Goal: Task Accomplishment & Management: Manage account settings

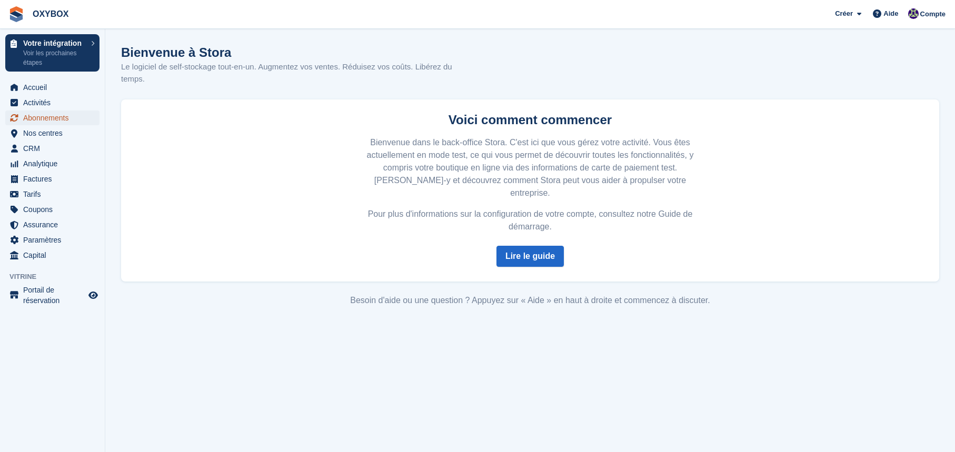
click at [43, 118] on span "Abonnements" at bounding box center [54, 118] width 63 height 15
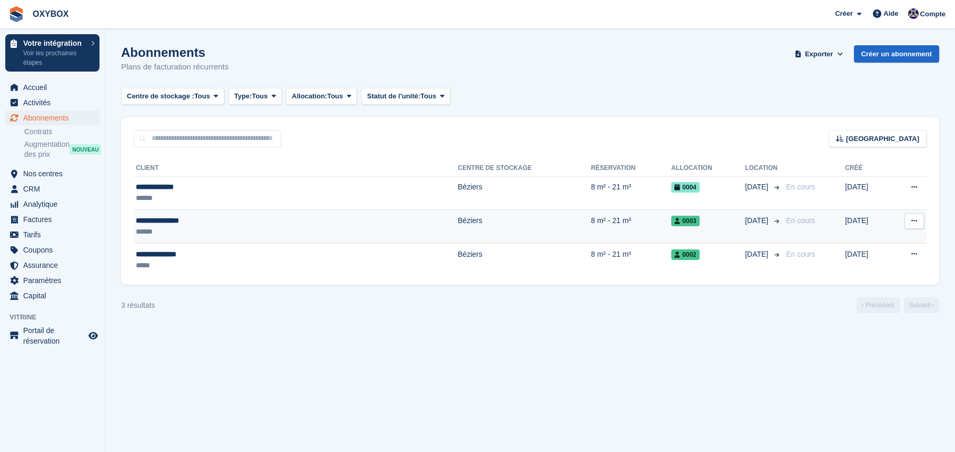
click at [591, 222] on td "8 m² - 21 m³" at bounding box center [631, 227] width 81 height 34
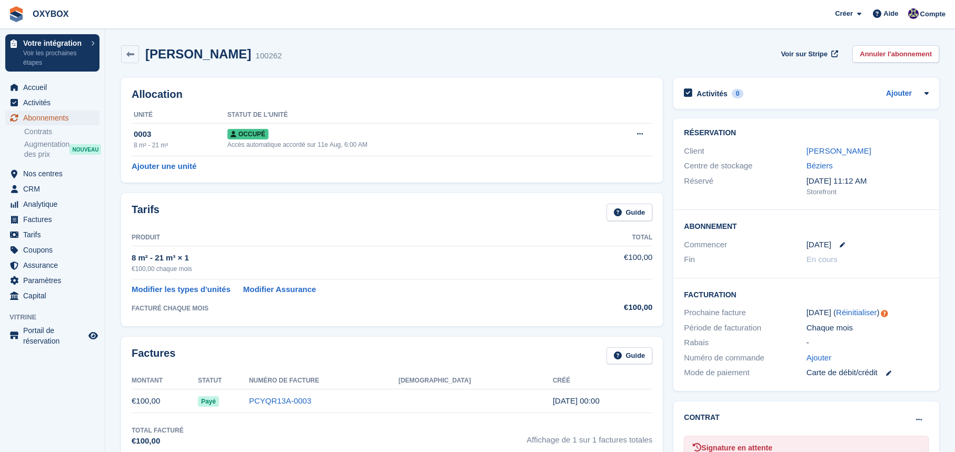
click at [58, 118] on span "Abonnements" at bounding box center [54, 118] width 63 height 15
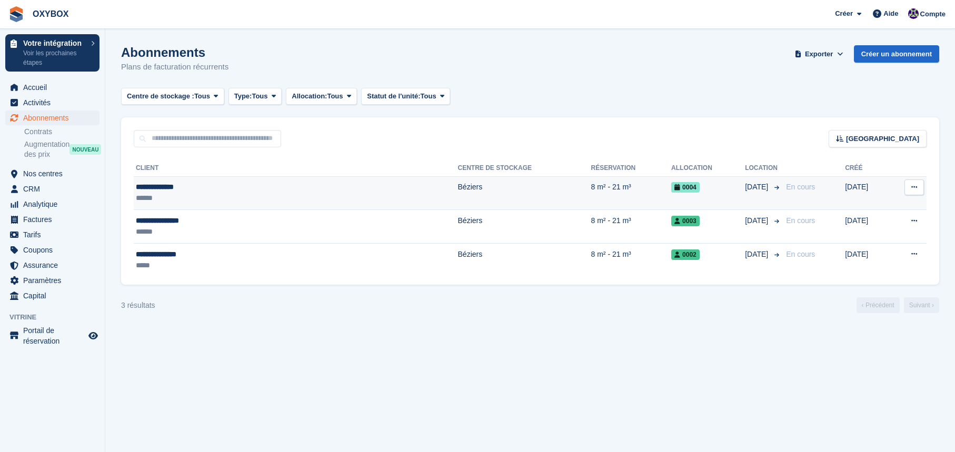
click at [475, 198] on td "Béziers" at bounding box center [524, 193] width 133 height 34
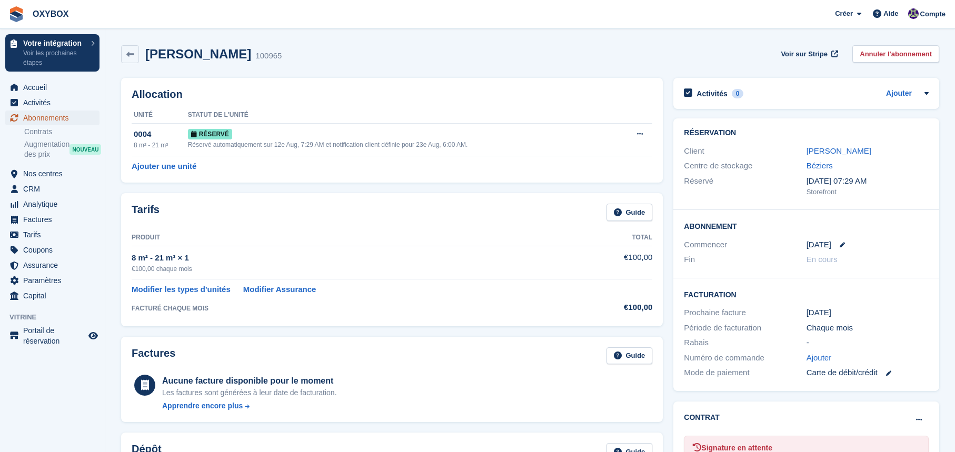
click at [53, 121] on span "Abonnements" at bounding box center [54, 118] width 63 height 15
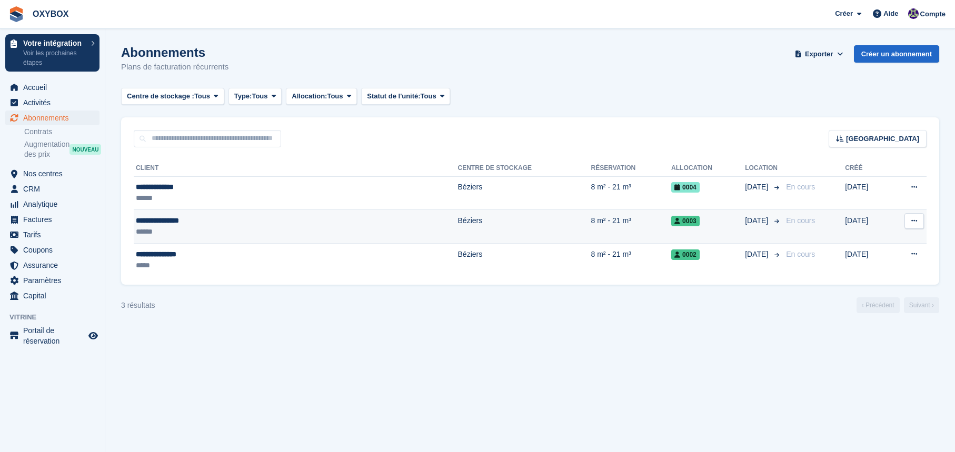
click at [671, 224] on span "0003" at bounding box center [685, 221] width 28 height 11
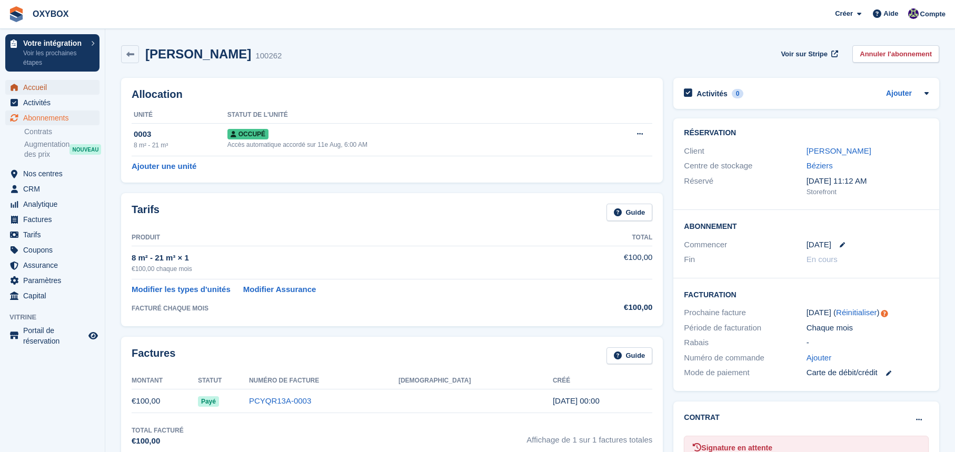
click at [33, 88] on span "Accueil" at bounding box center [54, 87] width 63 height 15
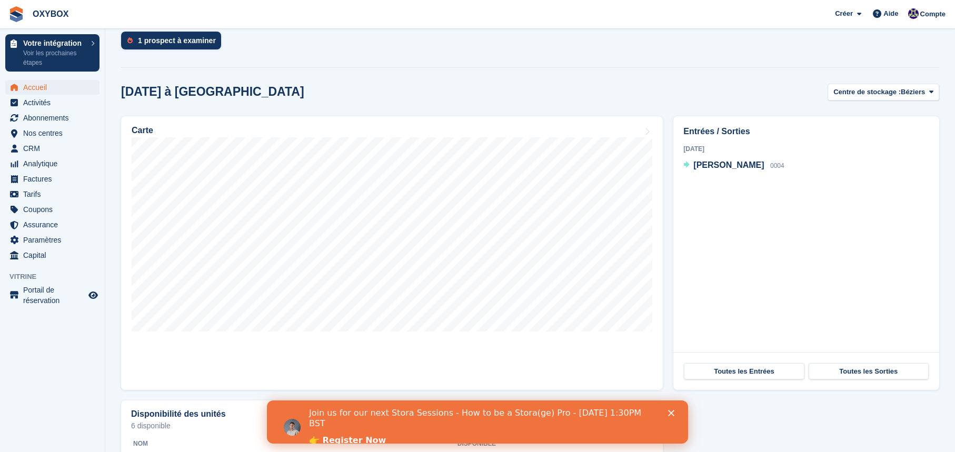
scroll to position [319, 0]
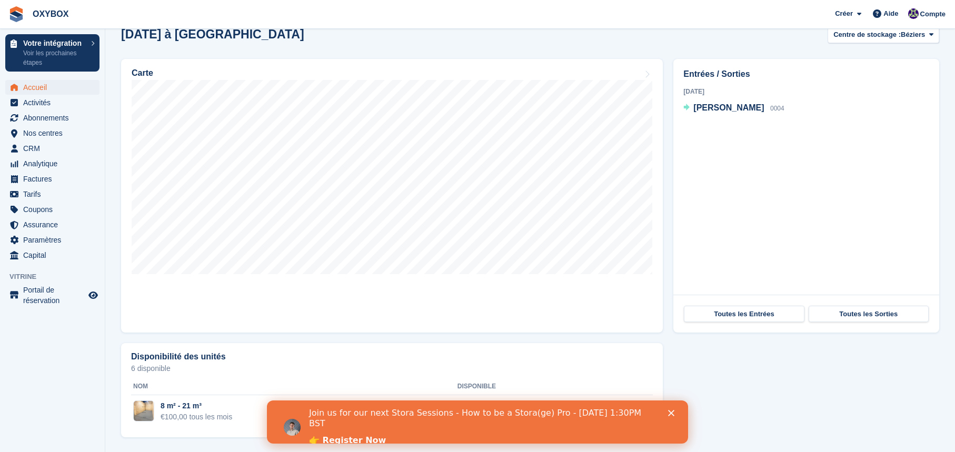
click at [670, 412] on polygon "Fermer" at bounding box center [671, 413] width 6 height 6
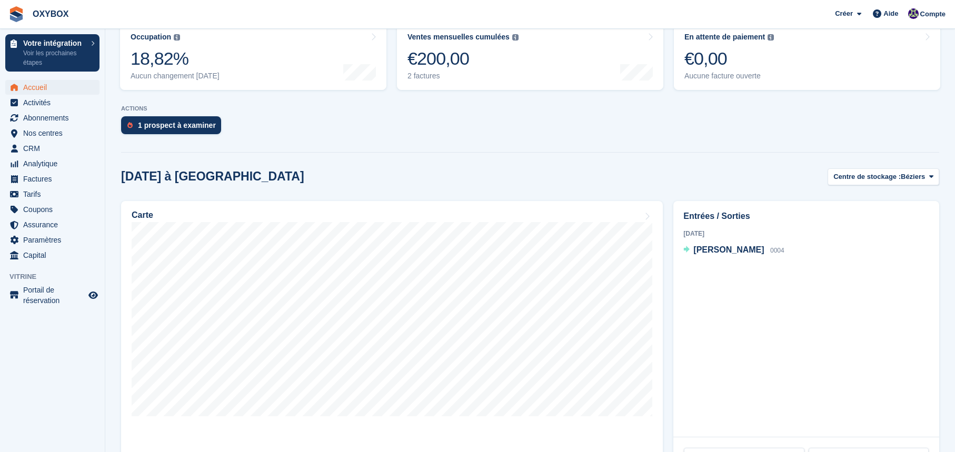
scroll to position [203, 0]
